Goal: Check status: Check status

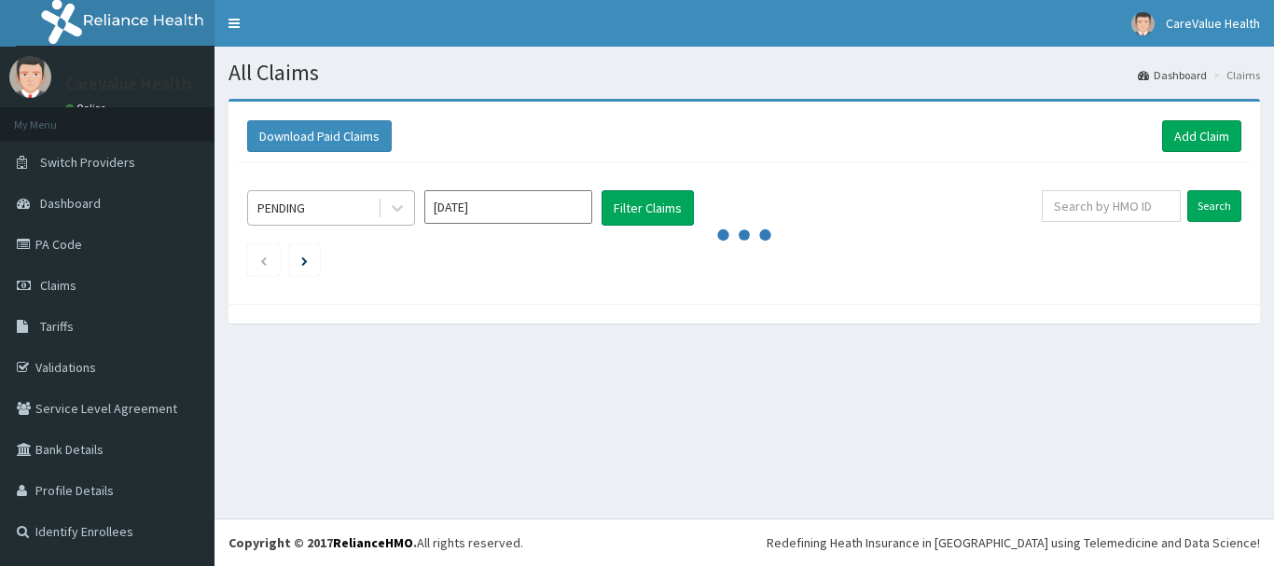
click at [352, 223] on div "PENDING" at bounding box center [331, 207] width 168 height 35
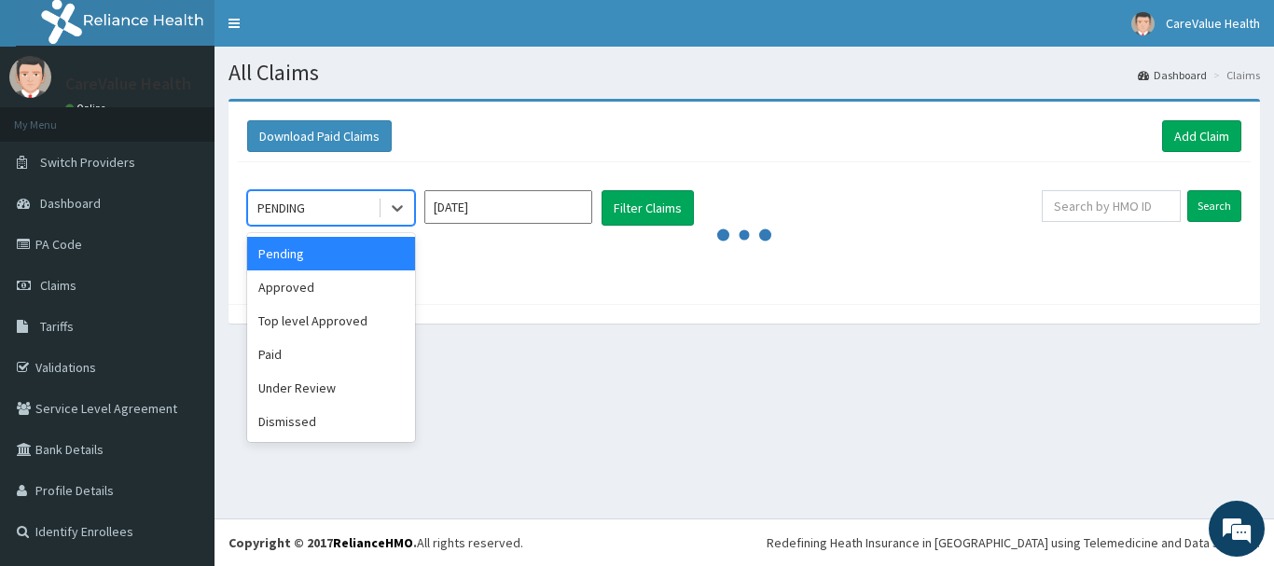
click at [525, 224] on input "[DATE]" at bounding box center [508, 207] width 168 height 34
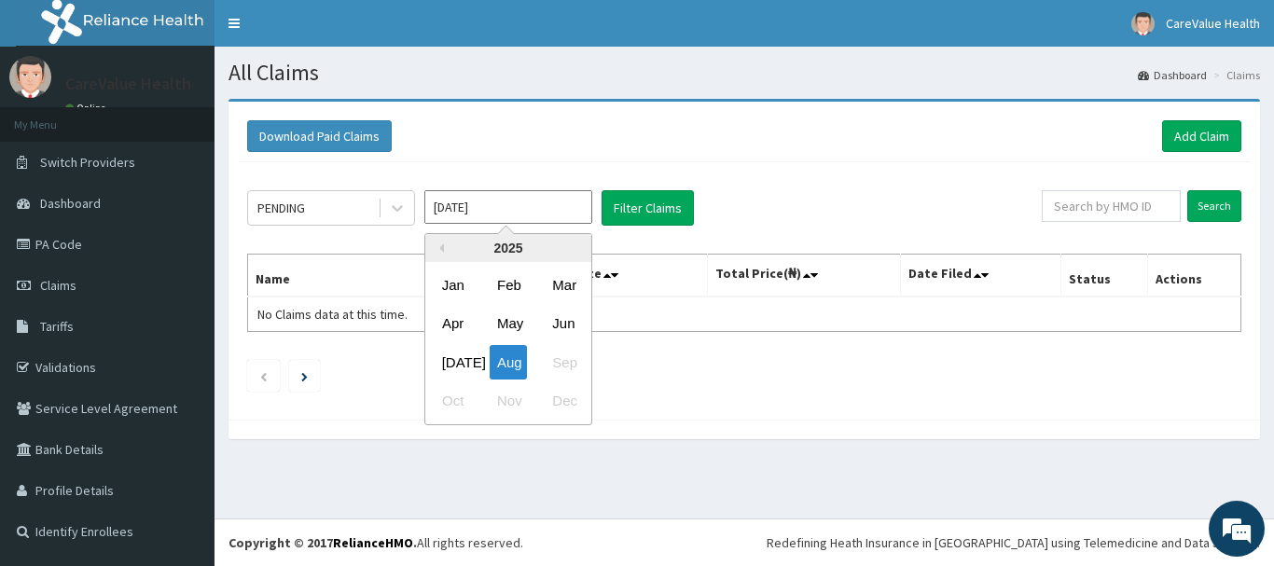
click at [459, 357] on div "[DATE]" at bounding box center [453, 362] width 37 height 34
type input "[DATE]"
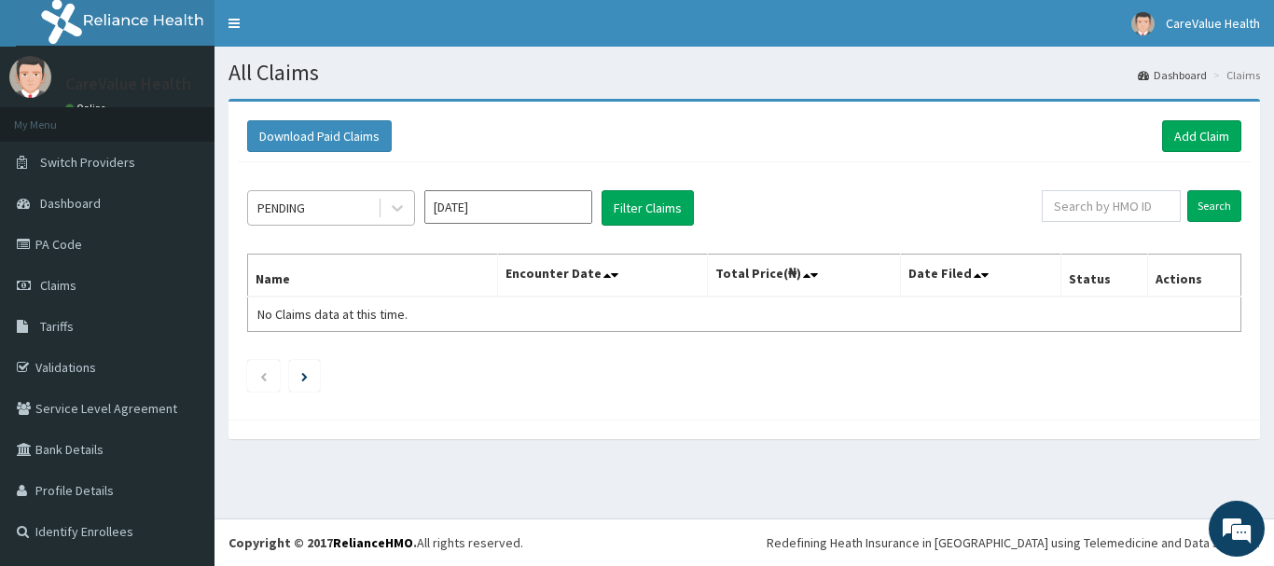
click at [358, 202] on div "PENDING" at bounding box center [313, 208] width 130 height 30
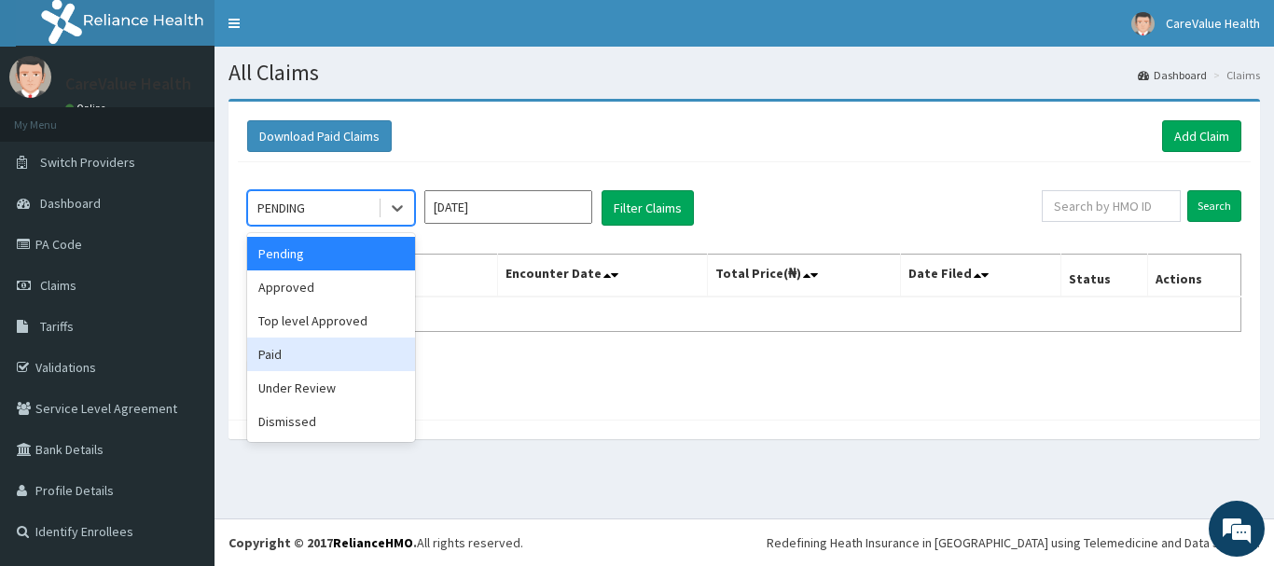
click at [333, 349] on div "Paid" at bounding box center [331, 355] width 168 height 34
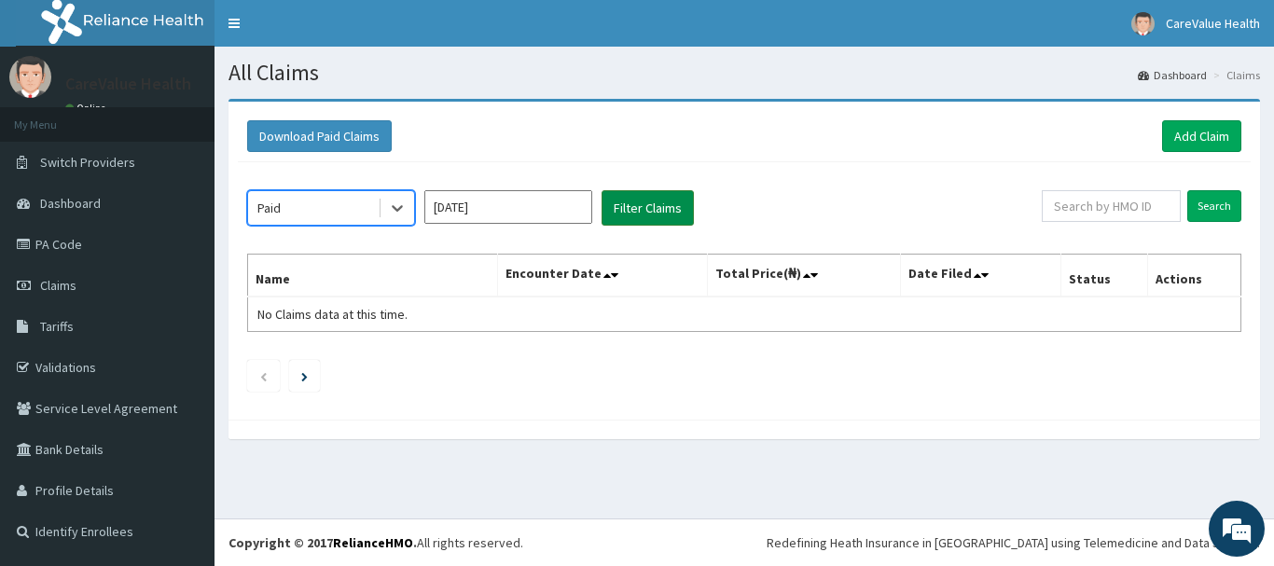
click at [622, 221] on button "Filter Claims" at bounding box center [647, 207] width 92 height 35
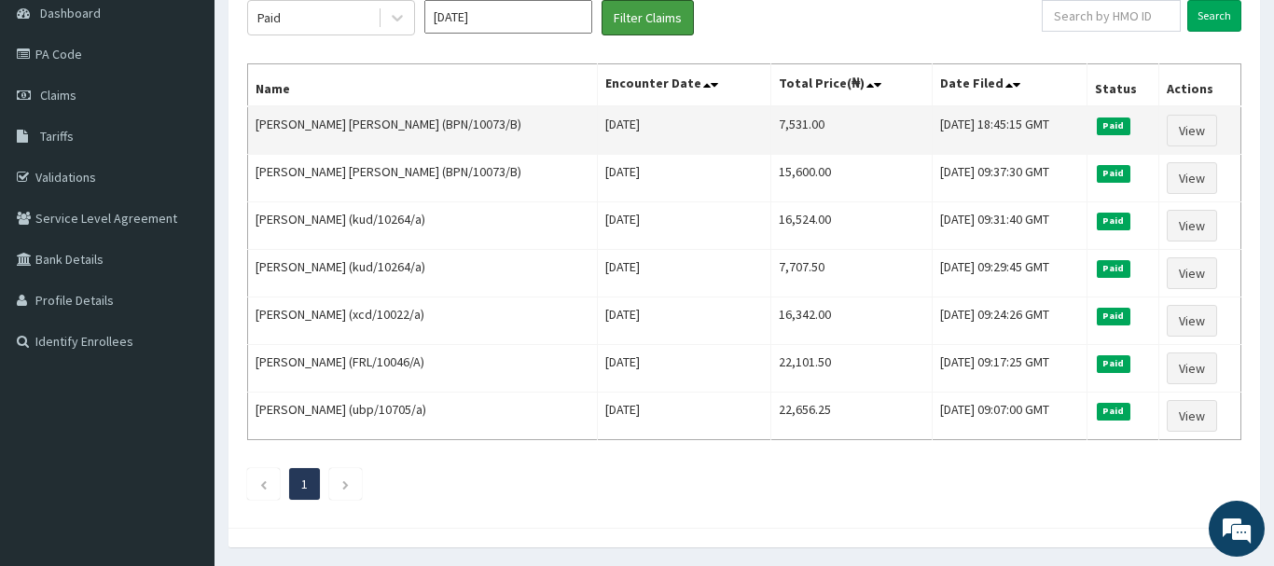
scroll to position [95, 0]
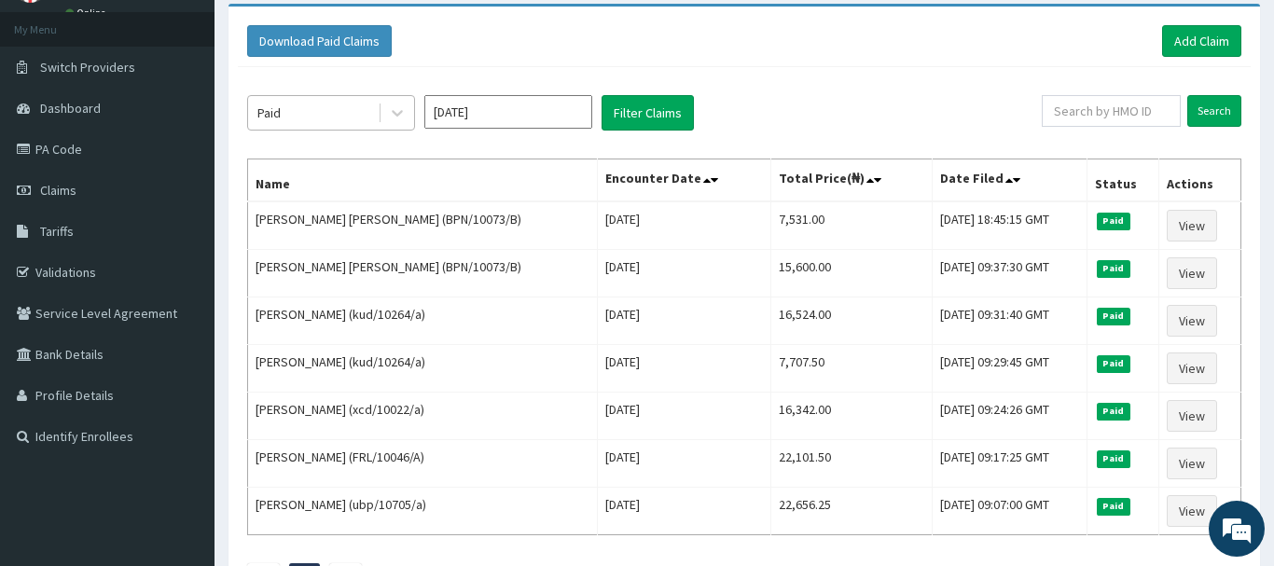
click at [266, 113] on div "Paid" at bounding box center [268, 112] width 23 height 19
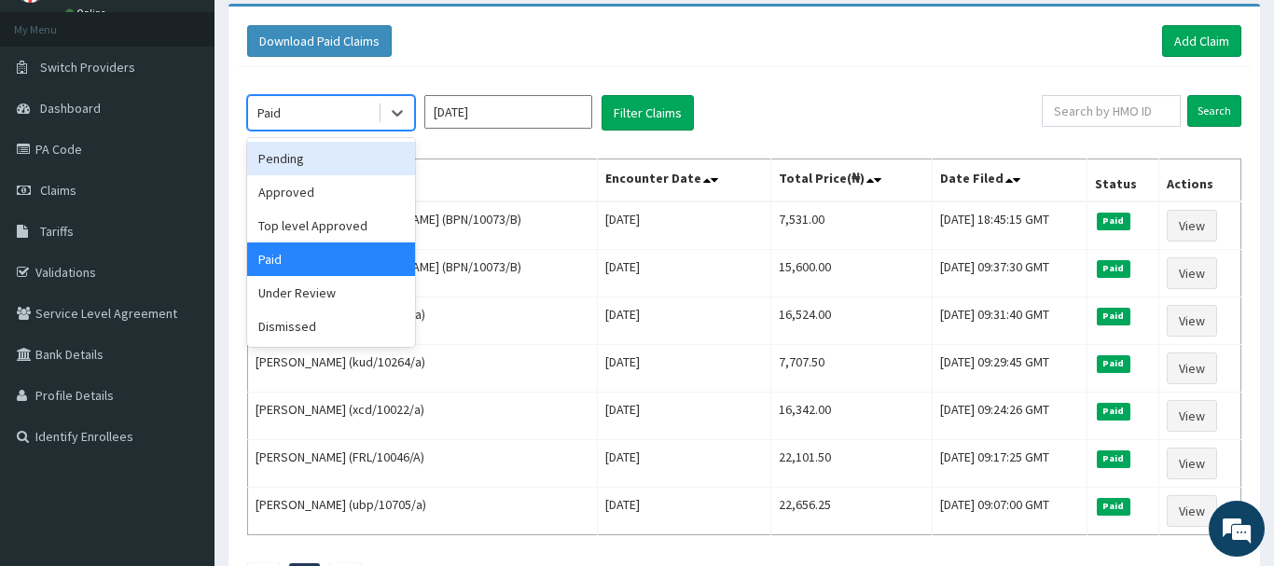
click at [317, 157] on div "Pending" at bounding box center [331, 159] width 168 height 34
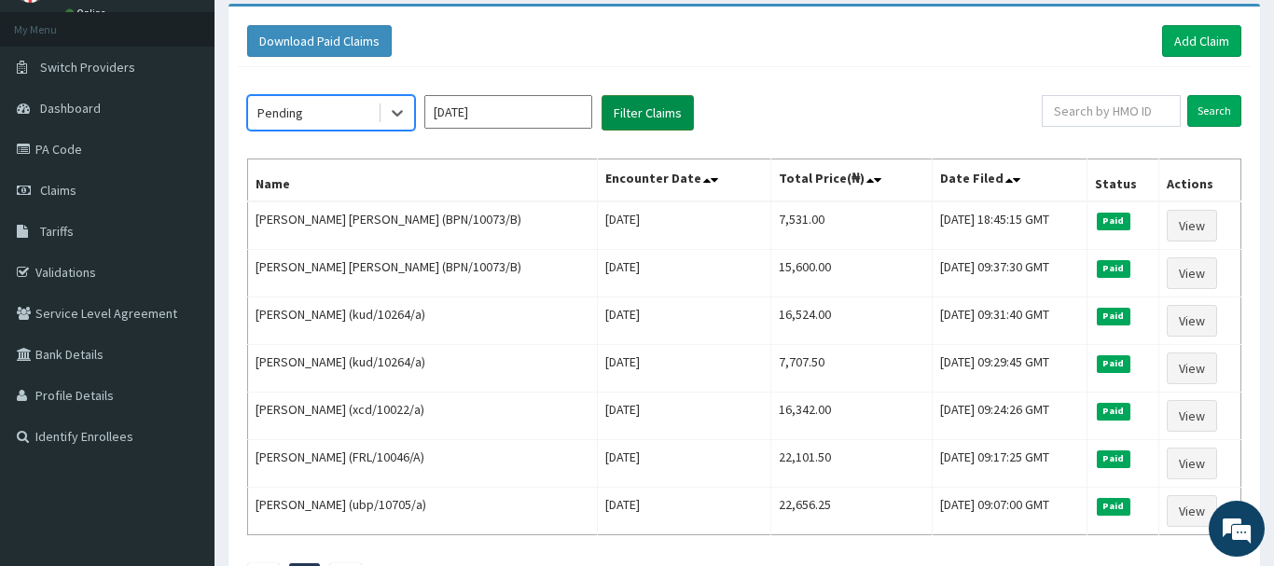
click at [622, 125] on button "Filter Claims" at bounding box center [647, 112] width 92 height 35
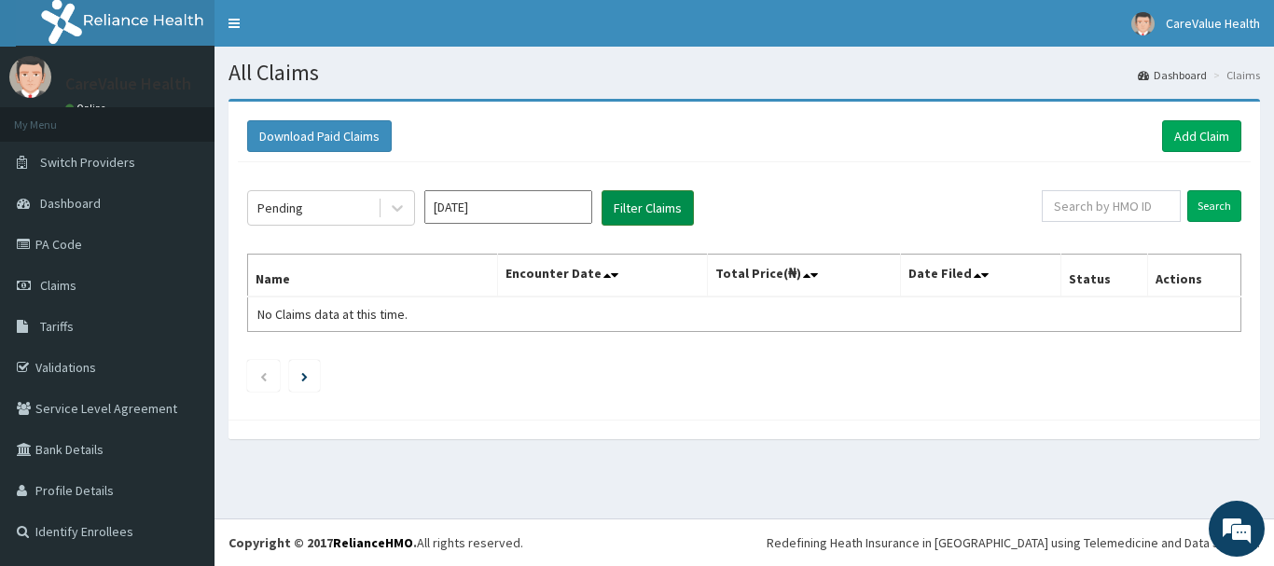
scroll to position [0, 0]
click at [490, 199] on input "[DATE]" at bounding box center [508, 207] width 168 height 34
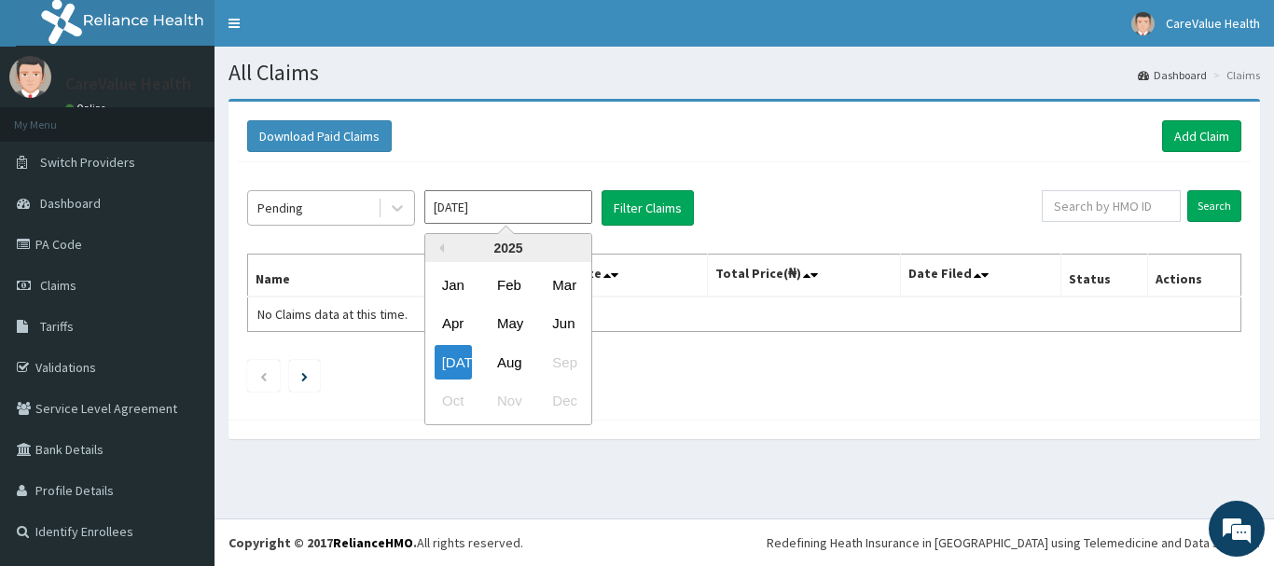
click at [327, 201] on div "Pending" at bounding box center [313, 208] width 130 height 30
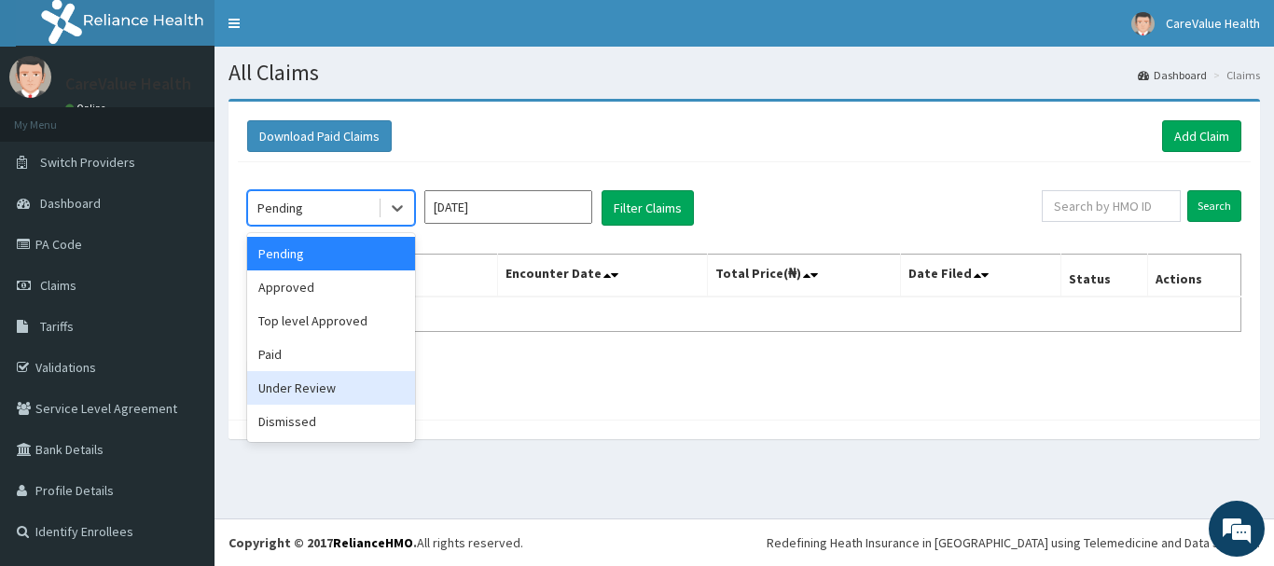
click at [306, 387] on div "Under Review" at bounding box center [331, 388] width 168 height 34
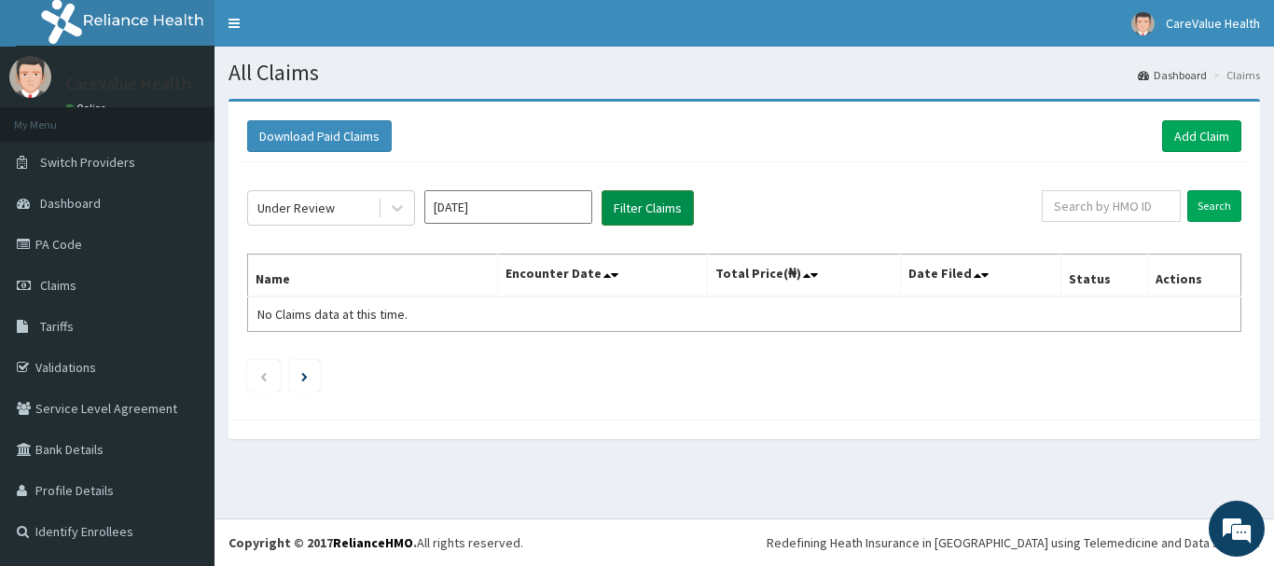
click at [617, 208] on button "Filter Claims" at bounding box center [647, 207] width 92 height 35
click at [332, 210] on div "Under Review" at bounding box center [295, 208] width 77 height 19
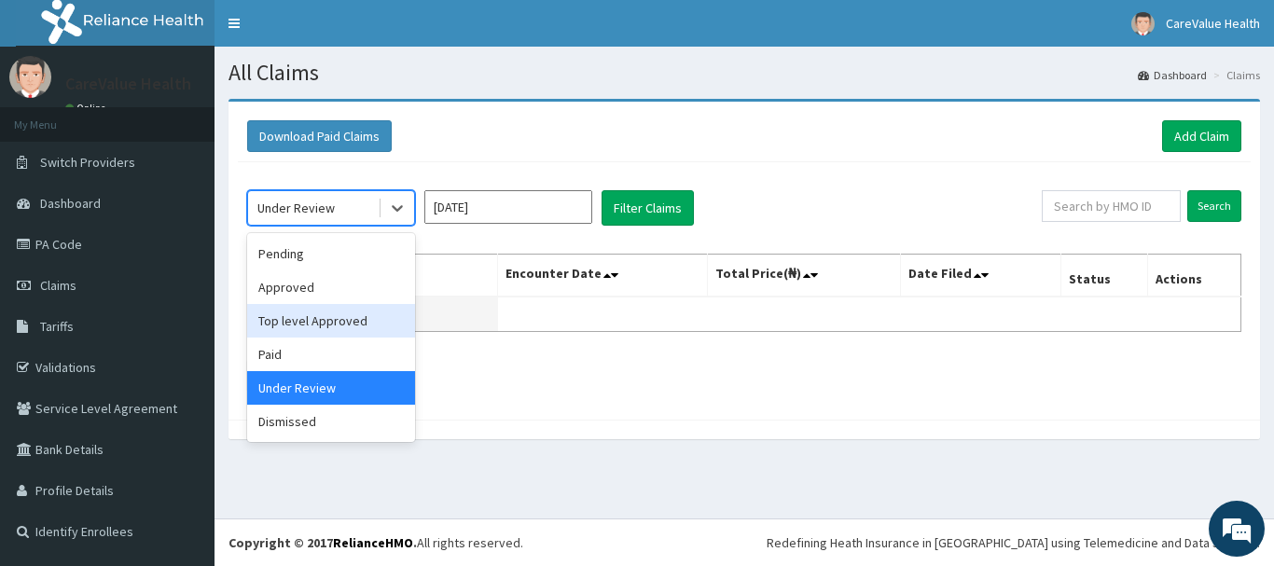
click at [289, 317] on div "Top level Approved" at bounding box center [331, 321] width 168 height 34
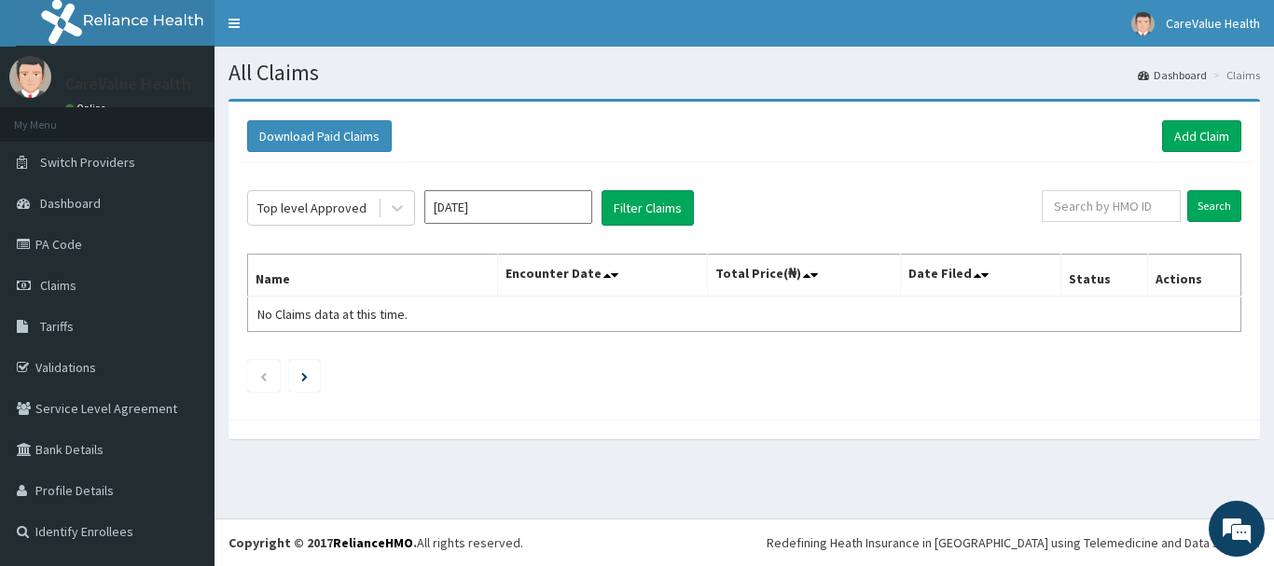
click at [707, 204] on div "Top level Approved [DATE] Filter Claims" at bounding box center [644, 207] width 794 height 35
click at [667, 216] on button "Filter Claims" at bounding box center [647, 207] width 92 height 35
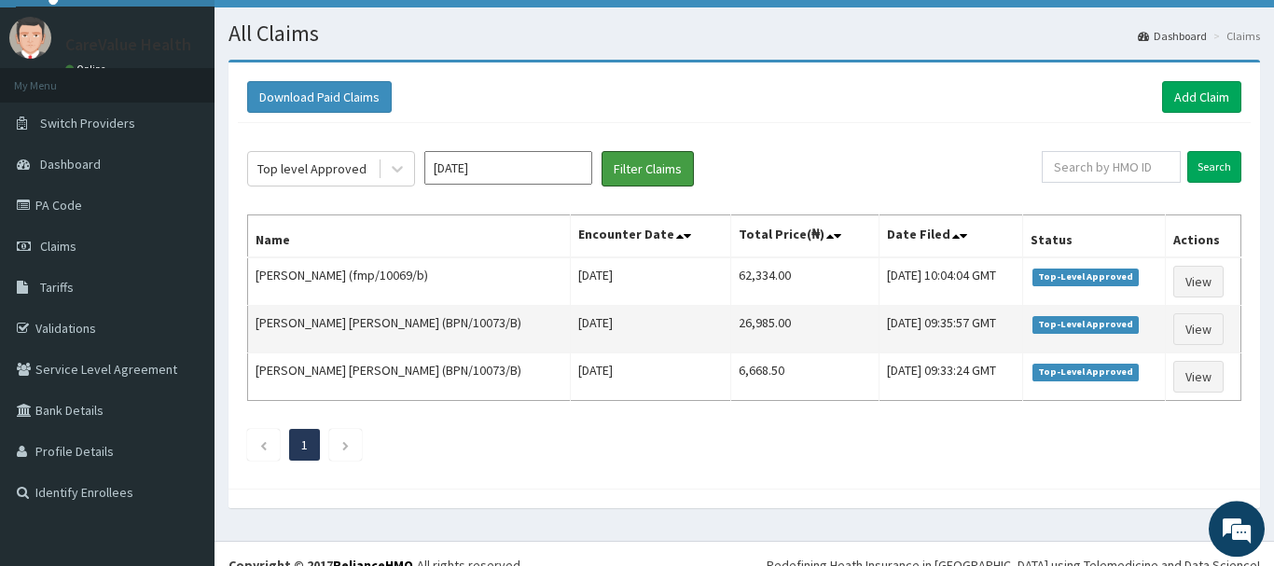
scroll to position [62, 0]
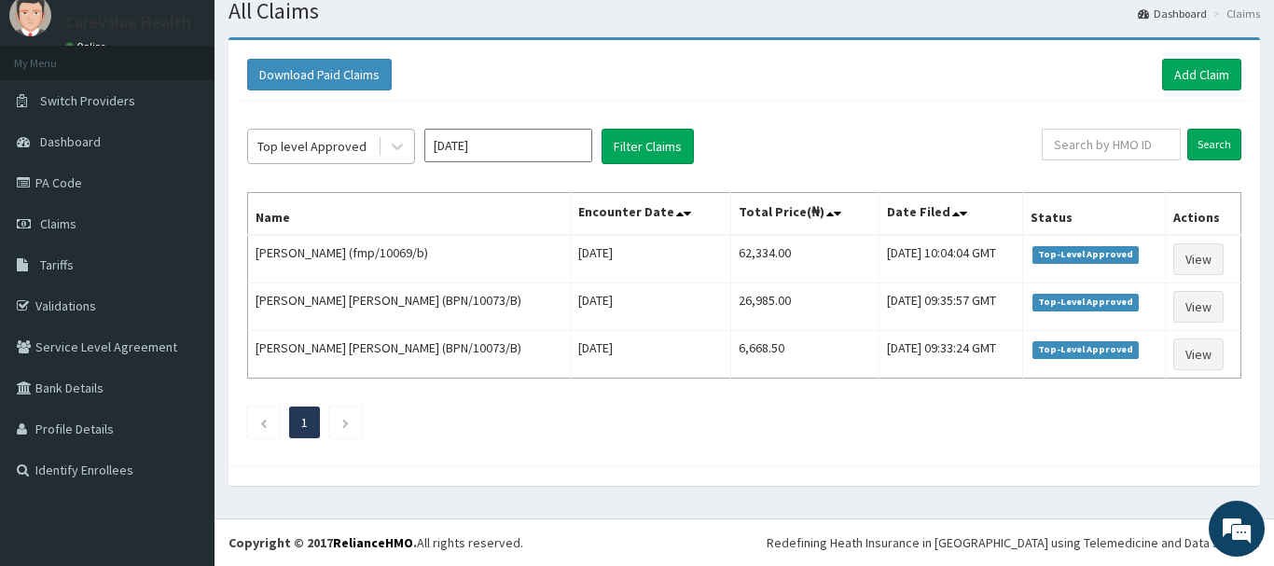
click at [366, 145] on div "Top level Approved" at bounding box center [313, 146] width 130 height 30
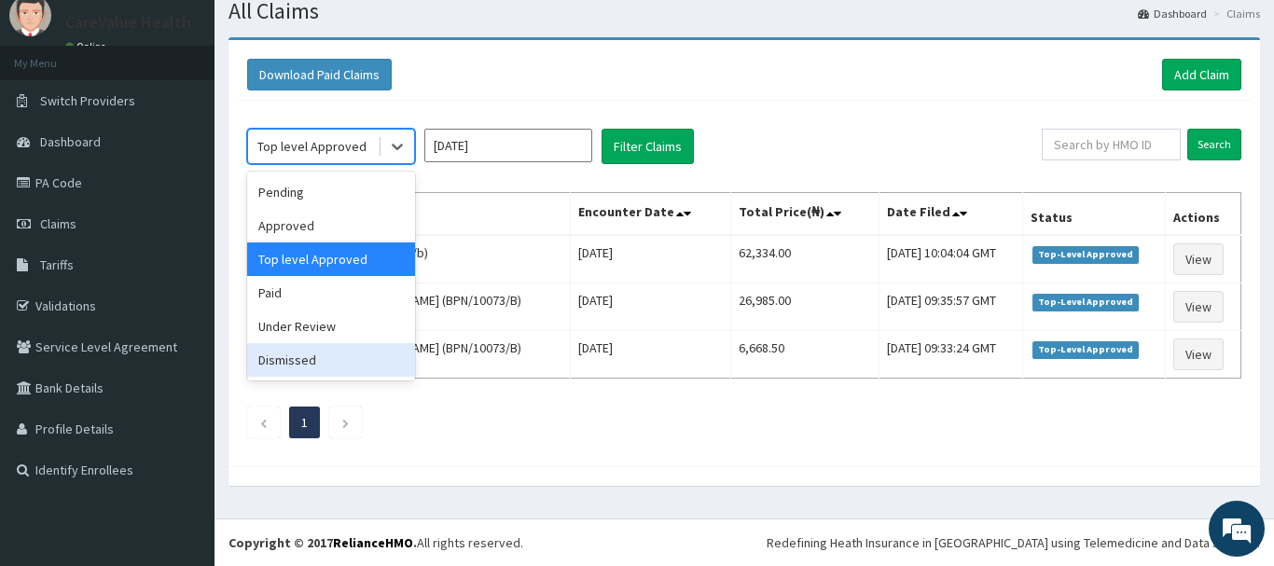
click at [283, 347] on div "Dismissed" at bounding box center [331, 360] width 168 height 34
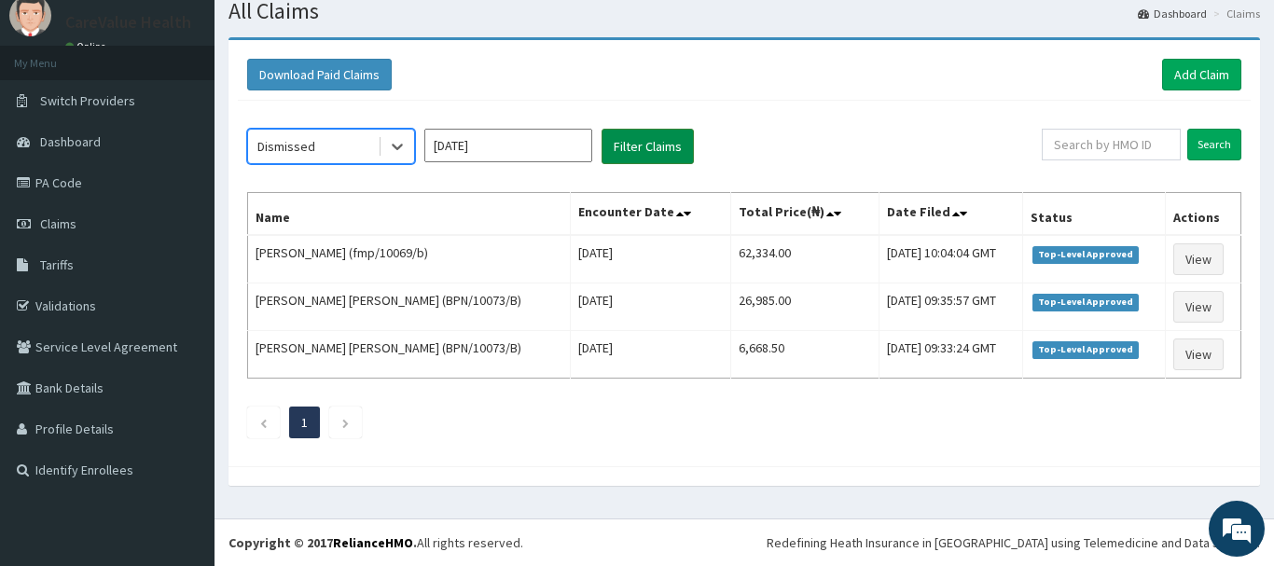
click at [651, 136] on button "Filter Claims" at bounding box center [647, 146] width 92 height 35
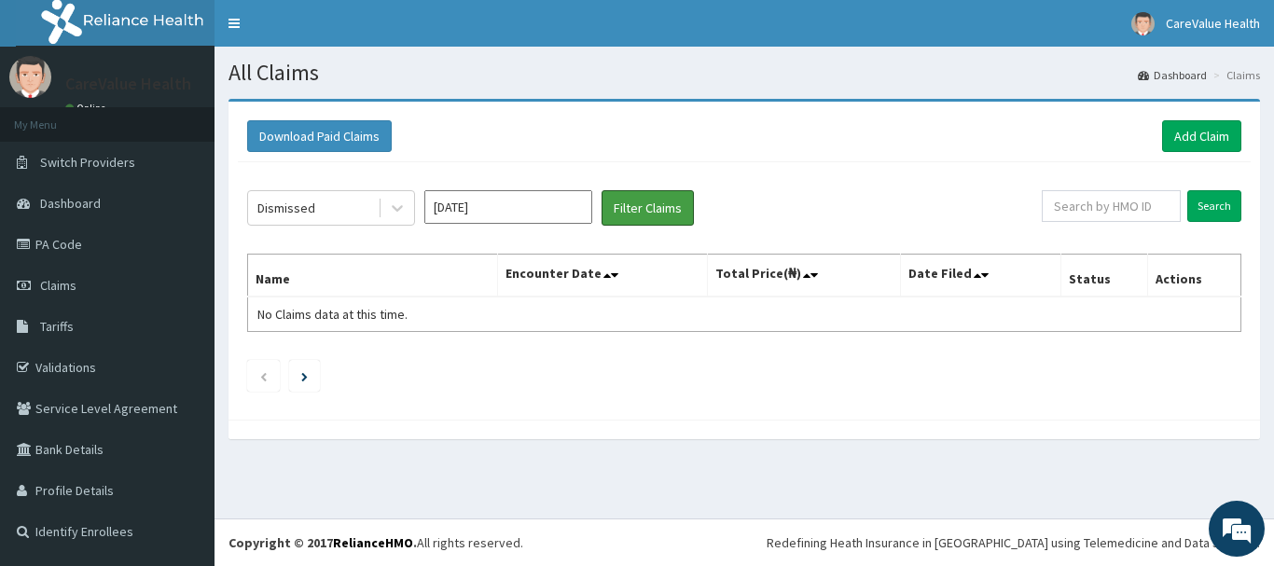
scroll to position [0, 0]
click at [332, 214] on div "Dismissed" at bounding box center [313, 208] width 130 height 30
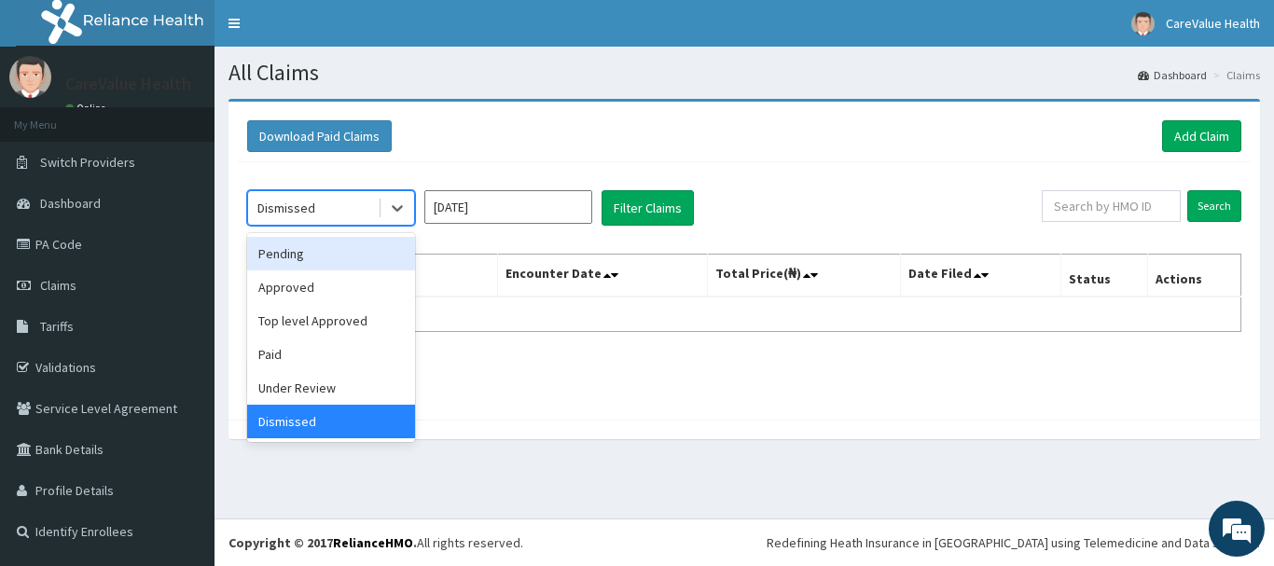
click at [312, 255] on div "Pending" at bounding box center [331, 254] width 168 height 34
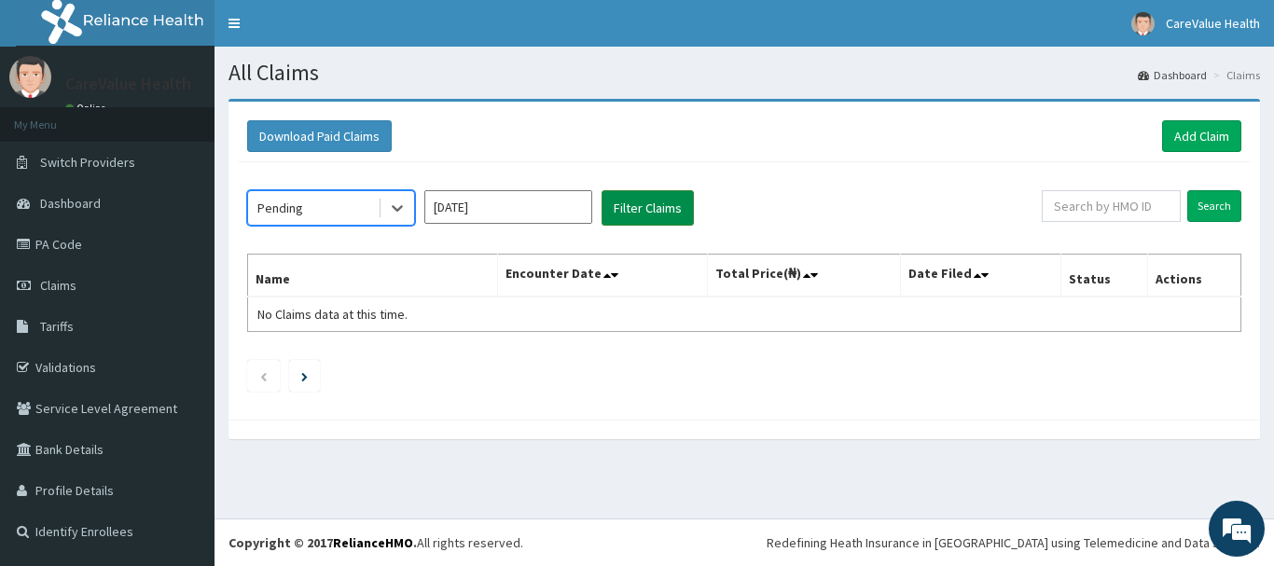
click at [627, 207] on button "Filter Claims" at bounding box center [647, 207] width 92 height 35
drag, startPoint x: 640, startPoint y: 212, endPoint x: 618, endPoint y: 213, distance: 21.5
click at [641, 212] on button "Filter Claims" at bounding box center [647, 207] width 92 height 35
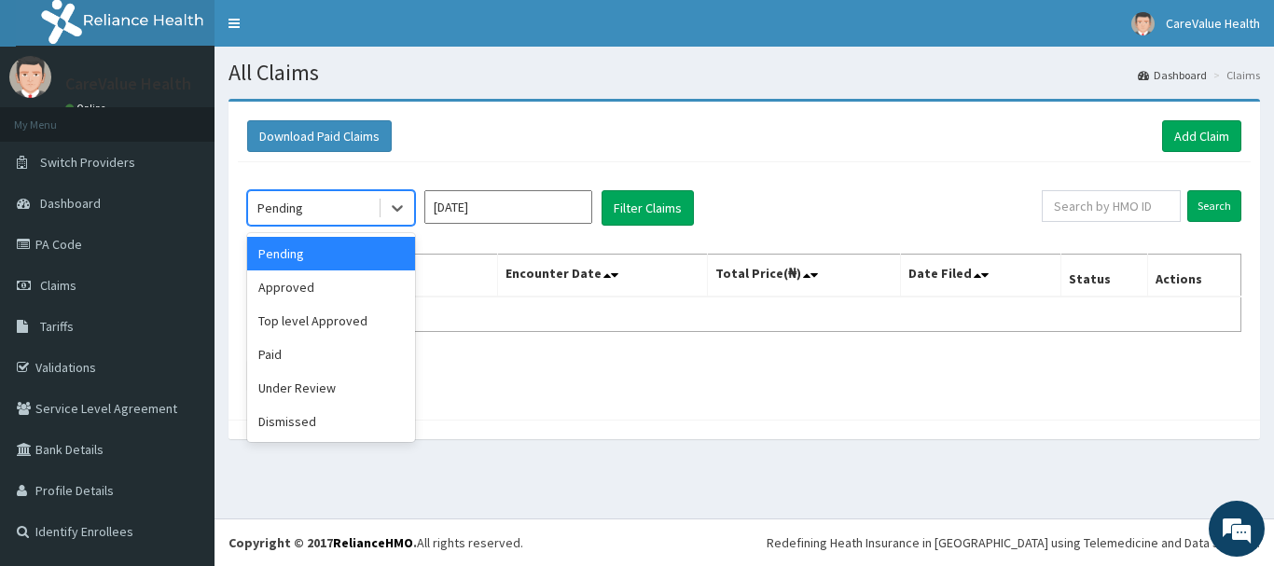
click at [354, 202] on div "Pending" at bounding box center [313, 208] width 130 height 30
click at [311, 293] on div "Approved" at bounding box center [331, 287] width 168 height 34
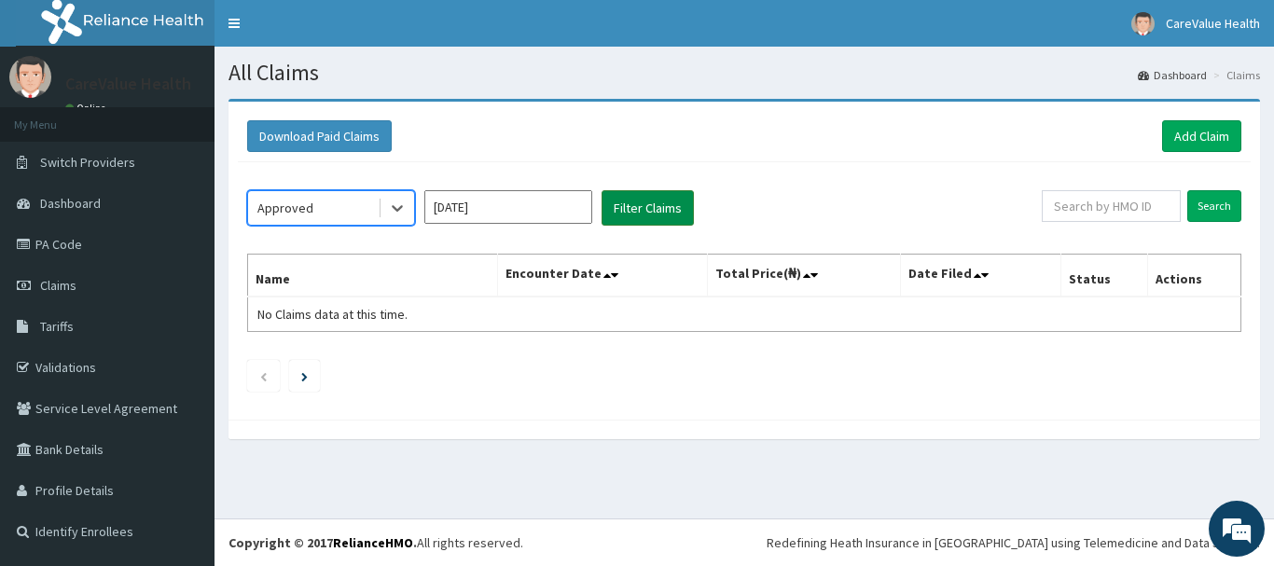
click at [661, 196] on button "Filter Claims" at bounding box center [647, 207] width 92 height 35
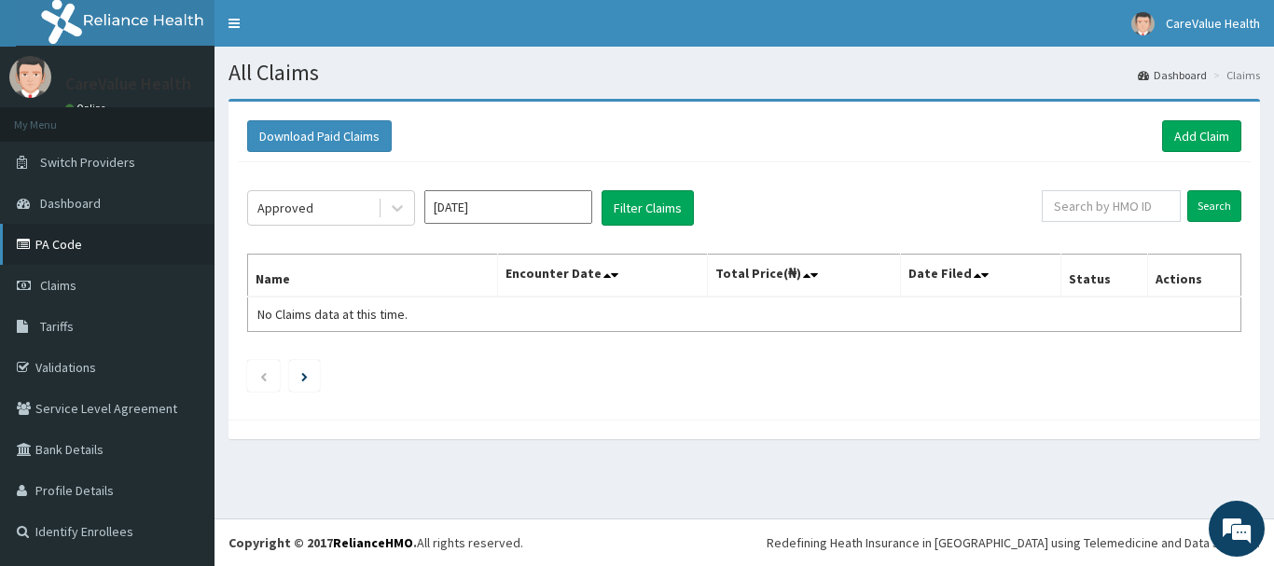
click at [76, 243] on link "PA Code" at bounding box center [107, 244] width 214 height 41
